Goal: Information Seeking & Learning: Learn about a topic

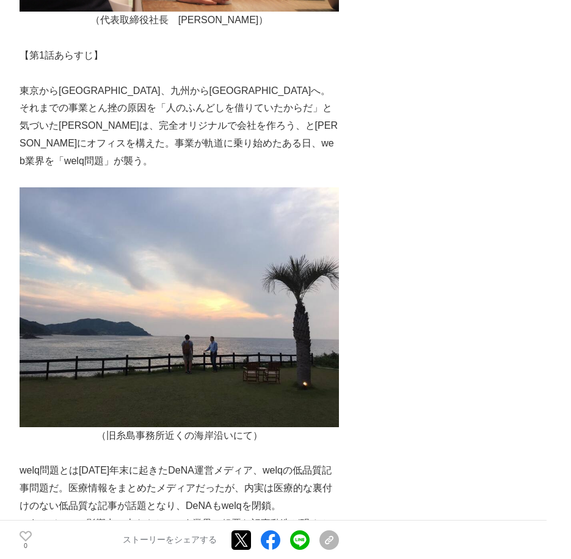
scroll to position [489, 0]
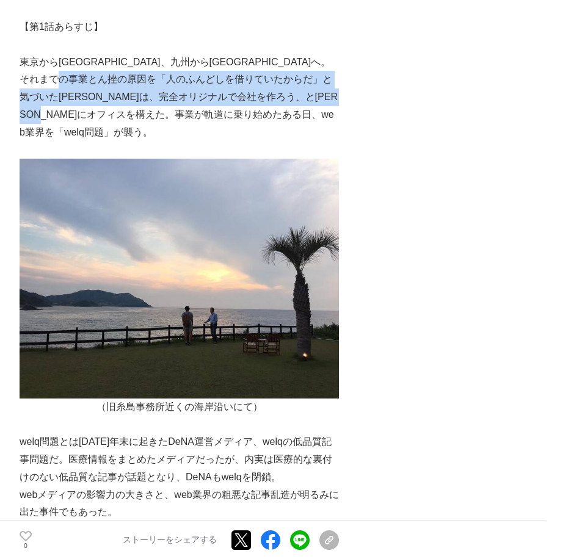
drag, startPoint x: 184, startPoint y: 87, endPoint x: 316, endPoint y: 107, distance: 134.2
click at [316, 107] on p "東京から[GEOGRAPHIC_DATA]、九州から[GEOGRAPHIC_DATA]へ。それまでの事業とん挫の原因を「人のふんどしを借りていたからだ」と気づ…" at bounding box center [179, 98] width 319 height 88
drag, startPoint x: 316, startPoint y: 107, endPoint x: 242, endPoint y: 120, distance: 75.0
click at [242, 120] on p "東京から[GEOGRAPHIC_DATA]、九州から[GEOGRAPHIC_DATA]へ。それまでの事業とん挫の原因を「人のふんどしを借りていたからだ」と気づ…" at bounding box center [179, 98] width 319 height 88
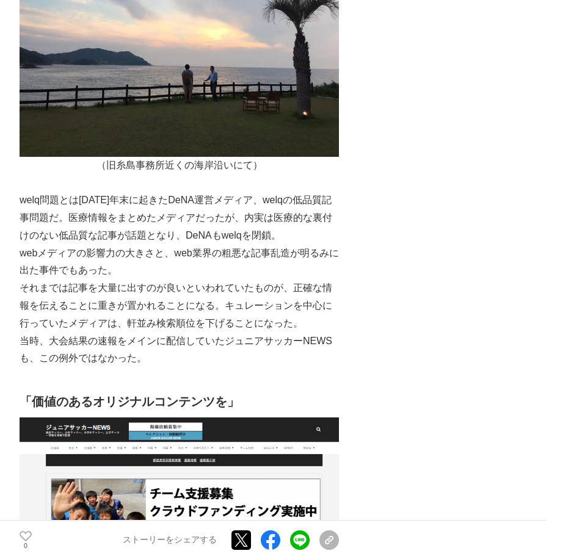
scroll to position [733, 0]
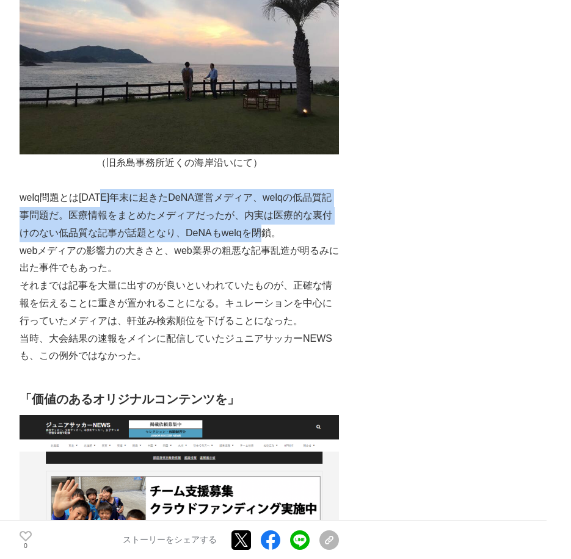
drag, startPoint x: 103, startPoint y: 186, endPoint x: 286, endPoint y: 216, distance: 186.3
click at [286, 216] on p "welq問題とは[DATE]年末に起きたDeNA運営メディア、welqの低品質記事問題だ。医療情報をまとめたメディアだったが、内実は医療的な裏付けのない低品質…" at bounding box center [179, 215] width 319 height 53
drag, startPoint x: 285, startPoint y: 216, endPoint x: 183, endPoint y: 212, distance: 102.1
click at [183, 212] on p "welq問題とは[DATE]年末に起きたDeNA運営メディア、welqの低品質記事問題だ。医療情報をまとめたメディアだったが、内実は医療的な裏付けのない低品質…" at bounding box center [179, 215] width 319 height 53
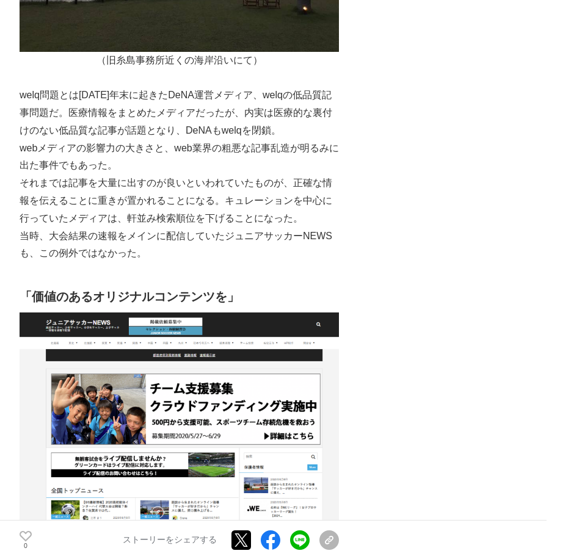
scroll to position [855, 0]
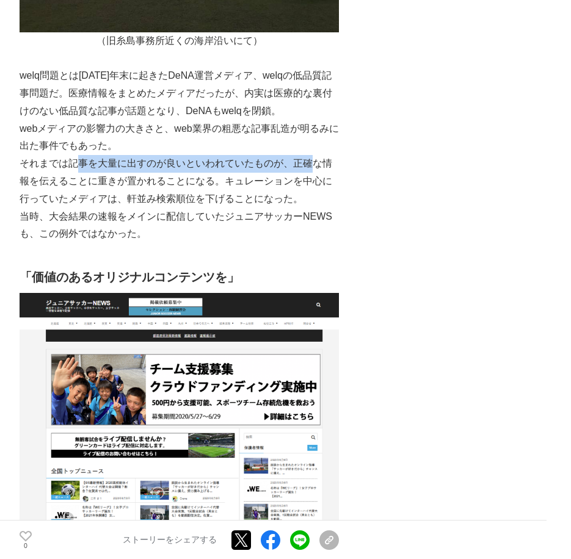
drag, startPoint x: 76, startPoint y: 155, endPoint x: 296, endPoint y: 164, distance: 220.7
click at [310, 155] on p "それまでは記事を大量に出すのが良いといわれていたものが、正確な情報を伝えることに重きが置かれることになる。キュレーションを中心に行っていたメディアは、軒並み検…" at bounding box center [179, 181] width 319 height 53
drag, startPoint x: 296, startPoint y: 164, endPoint x: 193, endPoint y: 197, distance: 108.4
click at [194, 208] on p "当時、大会結果の速報をメインに配信していたジュニアサッカーNEWSも、この例外ではなかった。" at bounding box center [179, 225] width 319 height 35
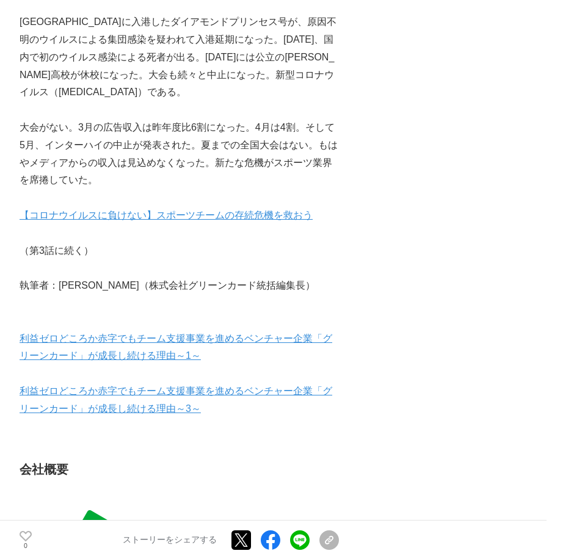
scroll to position [5741, 0]
